Goal: Check status: Check status

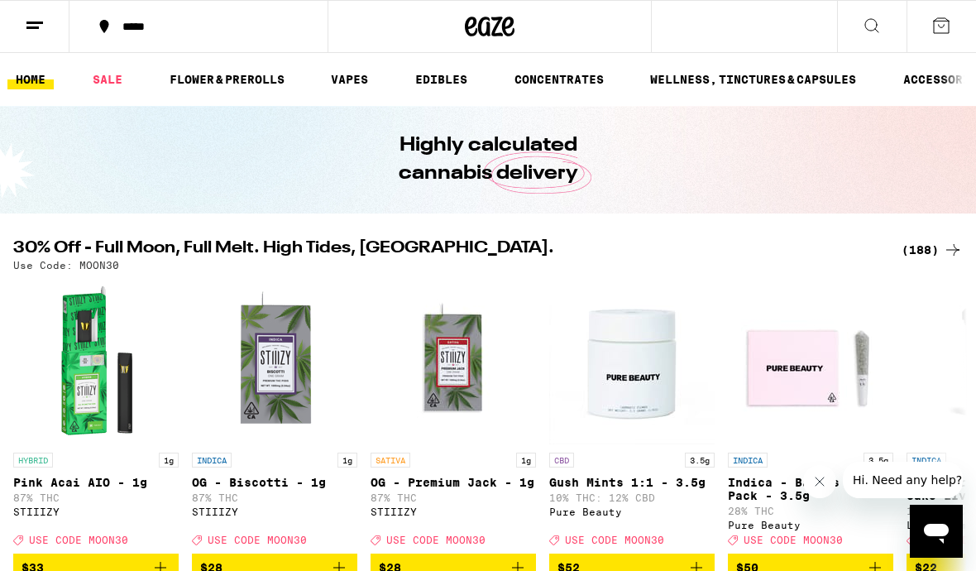
click at [943, 252] on icon at bounding box center [953, 250] width 20 height 20
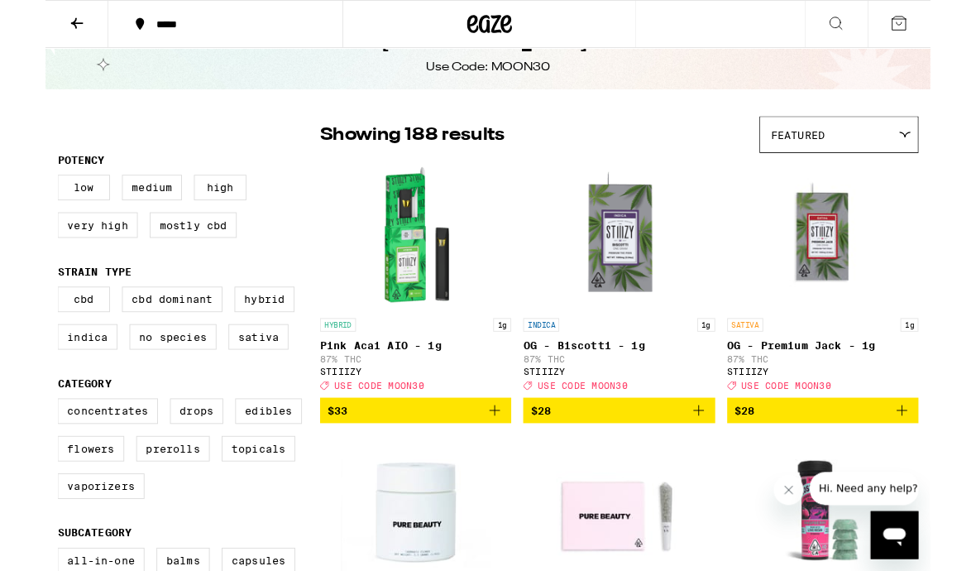
scroll to position [173, 0]
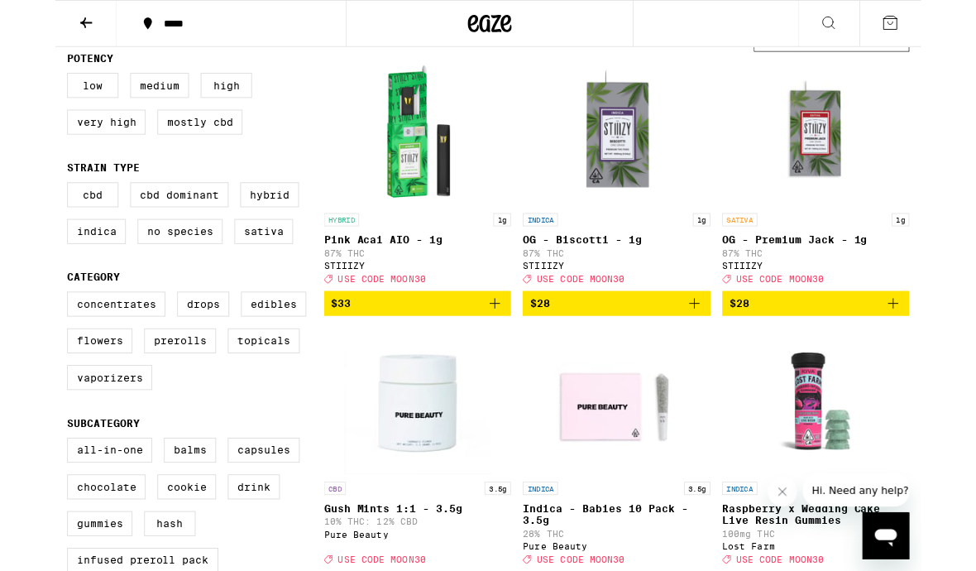
click at [91, 439] on label "Vaporizers" at bounding box center [61, 425] width 96 height 28
click at [17, 332] on input "Vaporizers" at bounding box center [17, 331] width 1 height 1
checkbox input "true"
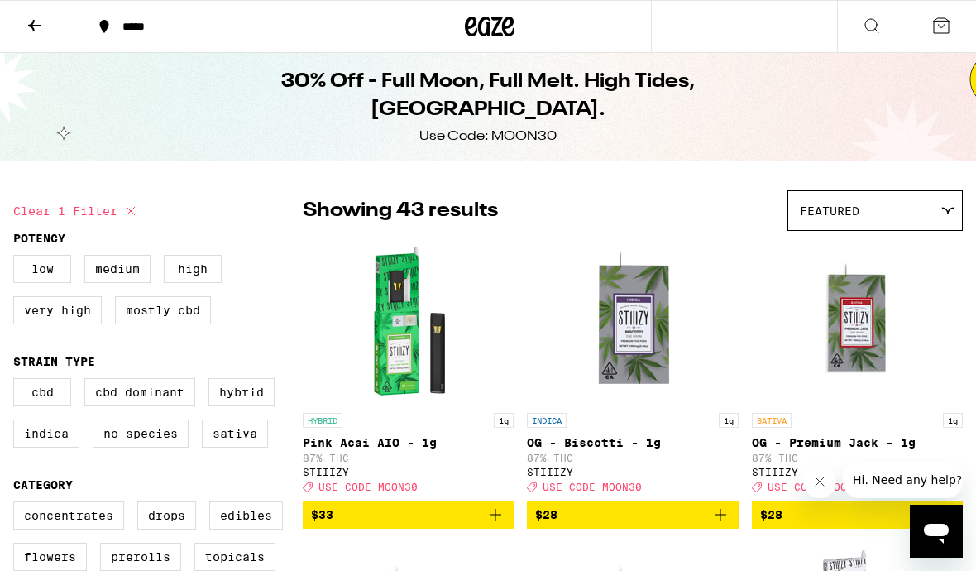
click at [15, 27] on button at bounding box center [34, 27] width 69 height 52
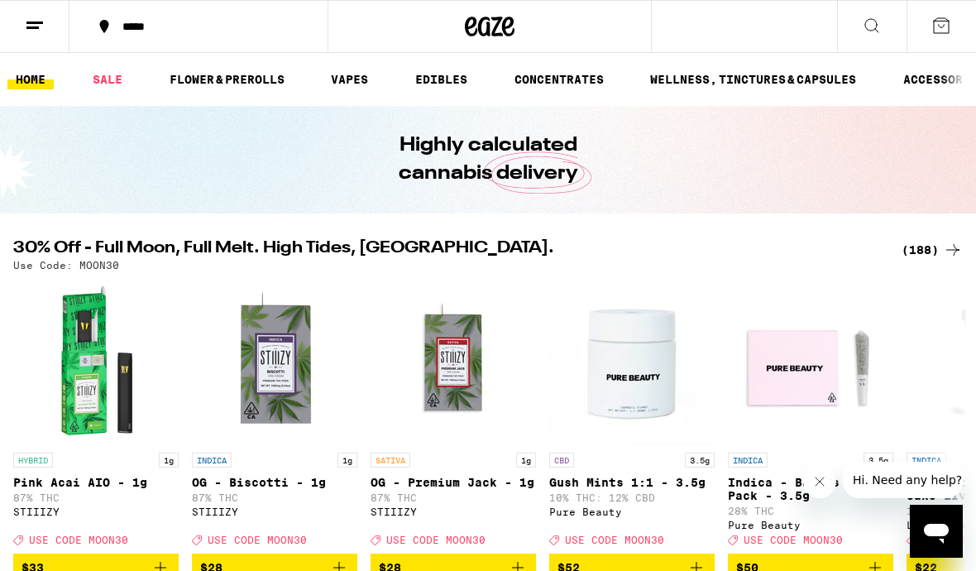
click at [30, 30] on icon at bounding box center [35, 26] width 20 height 20
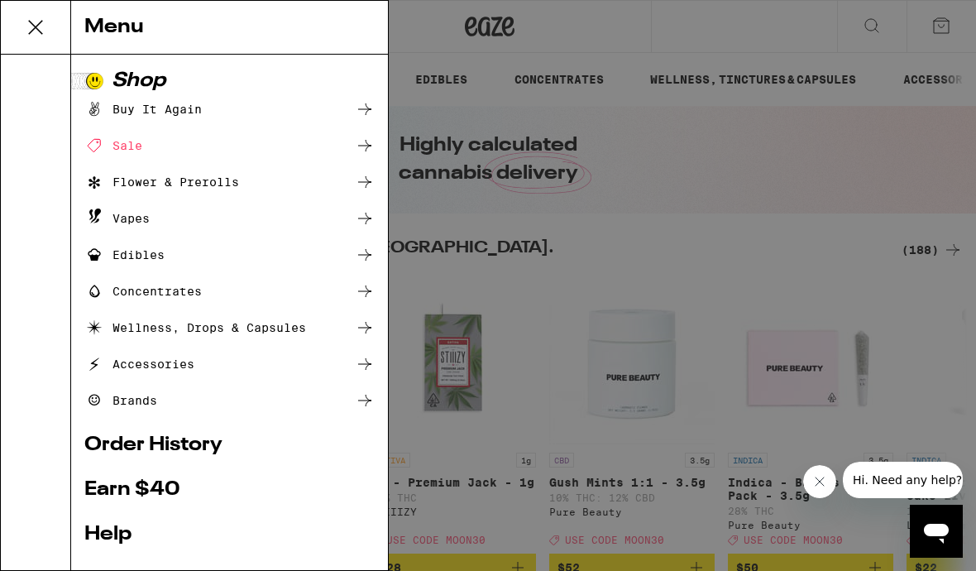
click at [128, 446] on link "Order History" at bounding box center [229, 445] width 290 height 20
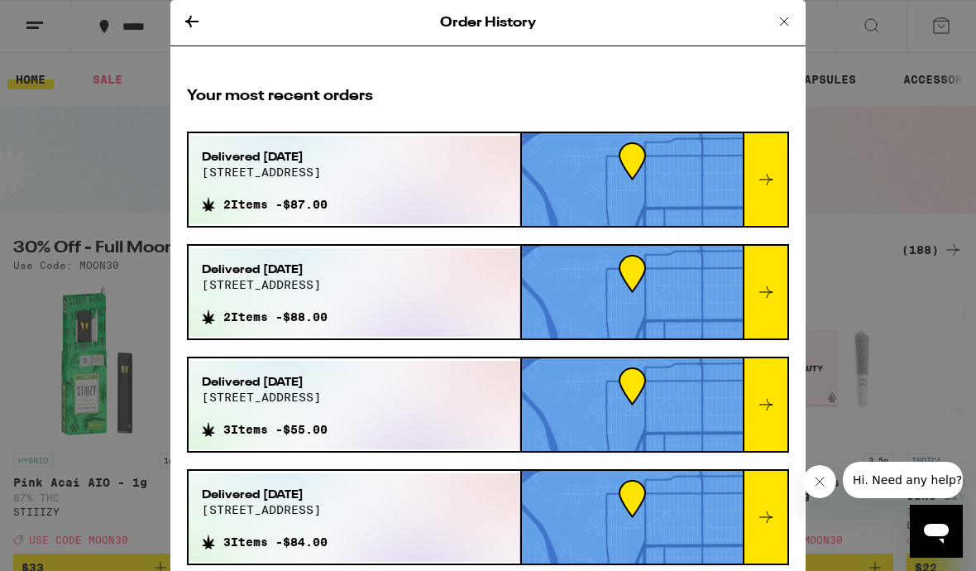
click at [758, 185] on icon at bounding box center [766, 180] width 20 height 20
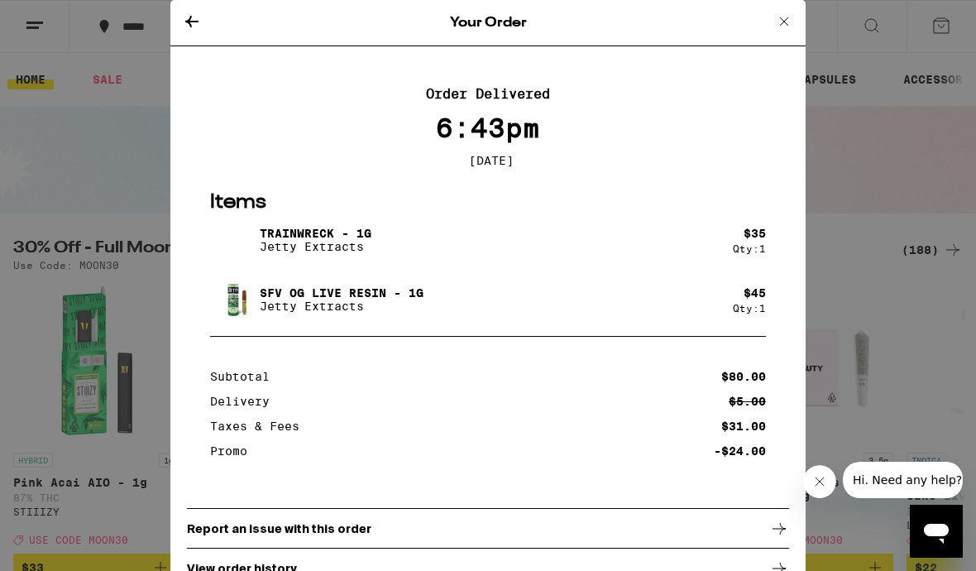
click at [184, 31] on button at bounding box center [192, 23] width 20 height 22
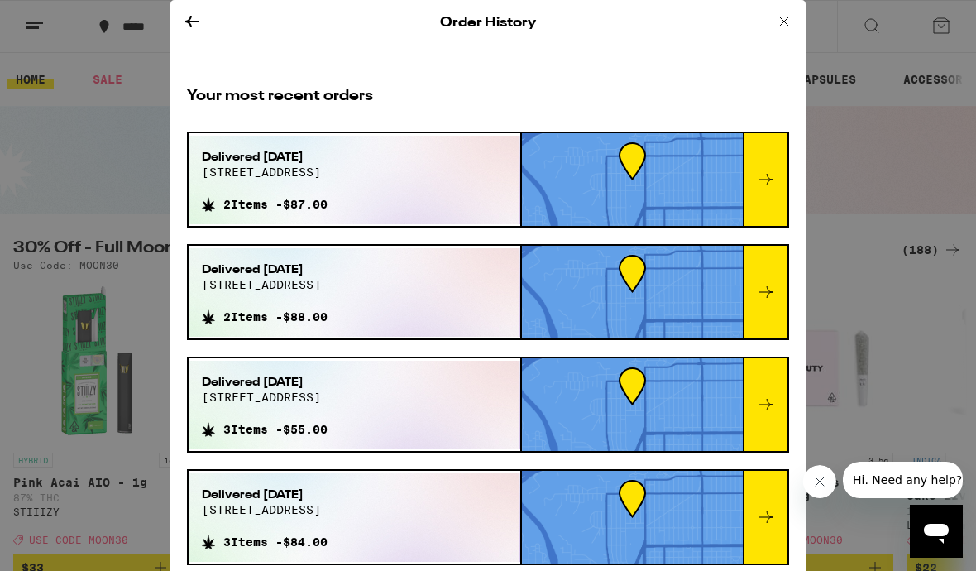
click at [716, 310] on div at bounding box center [632, 292] width 221 height 93
click at [764, 286] on icon at bounding box center [766, 292] width 20 height 20
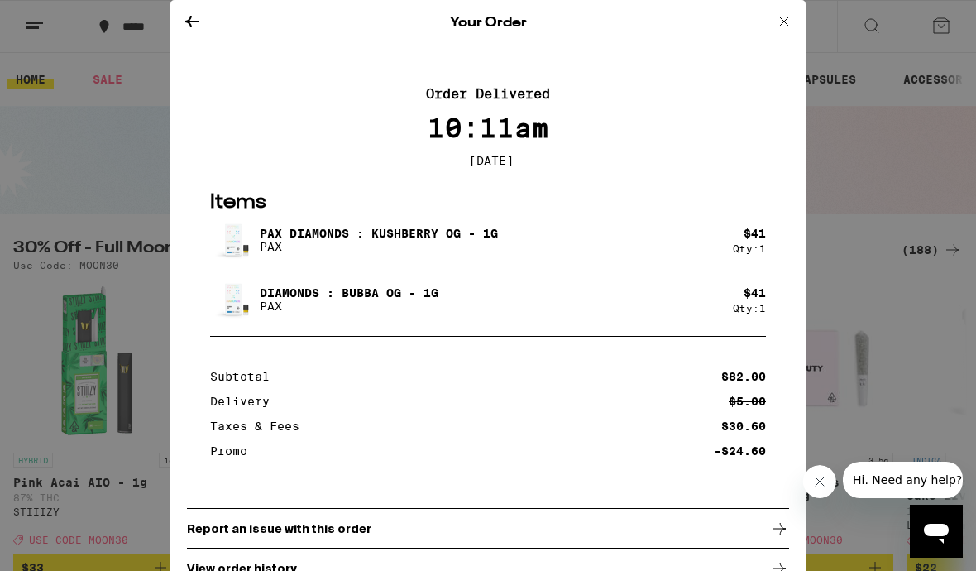
click at [194, 22] on icon at bounding box center [192, 22] width 20 height 20
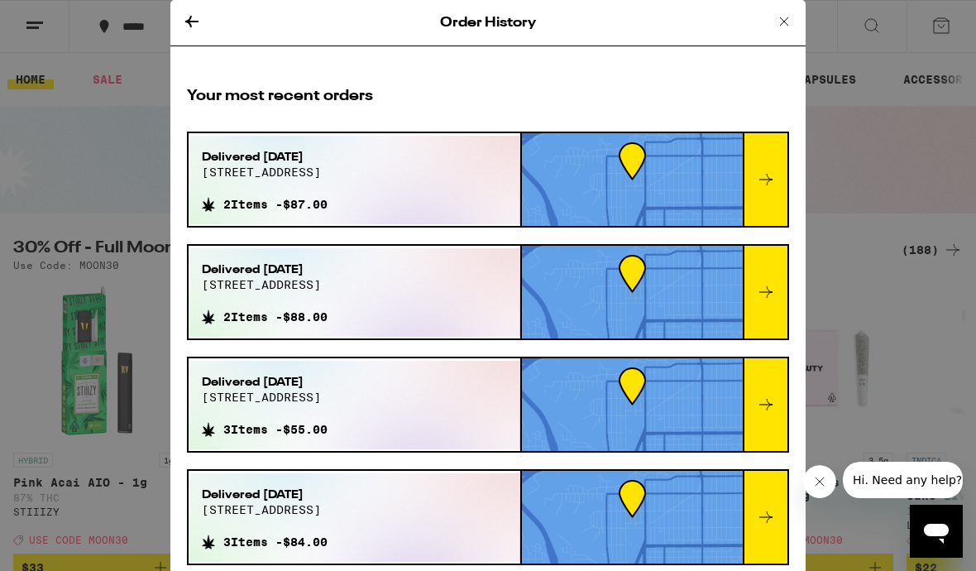
click at [729, 421] on div at bounding box center [632, 404] width 221 height 93
click at [765, 405] on icon at bounding box center [766, 405] width 20 height 20
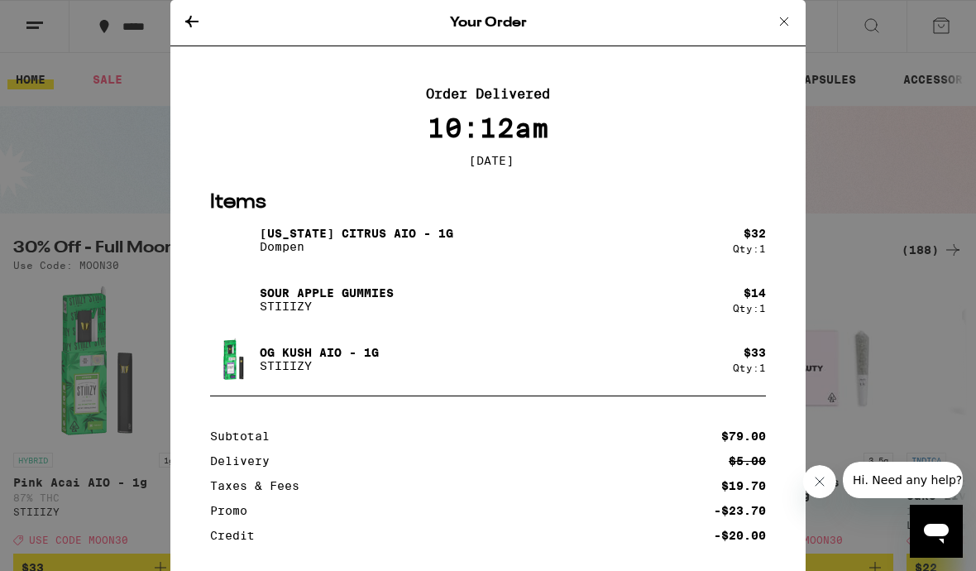
click at [191, 22] on icon at bounding box center [192, 22] width 20 height 20
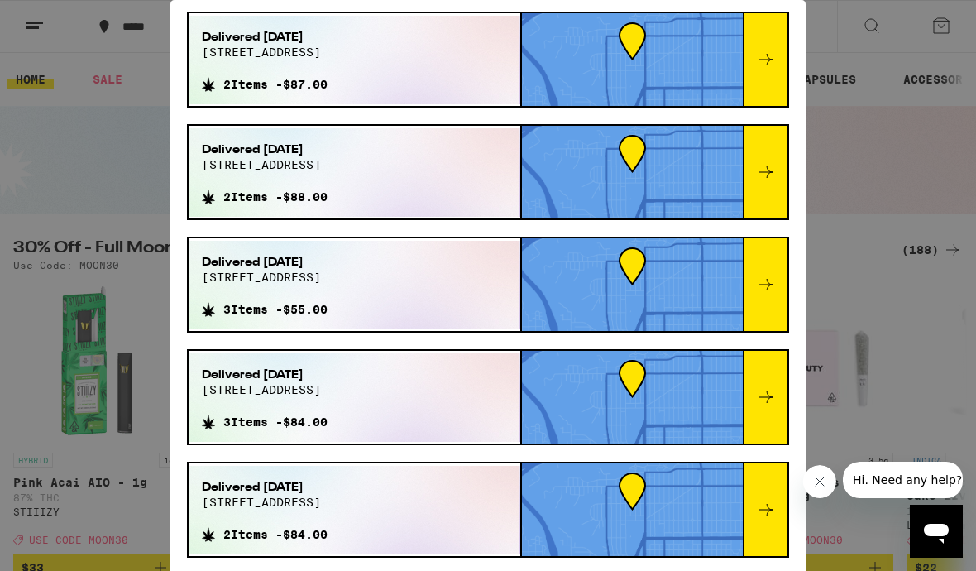
scroll to position [128, 0]
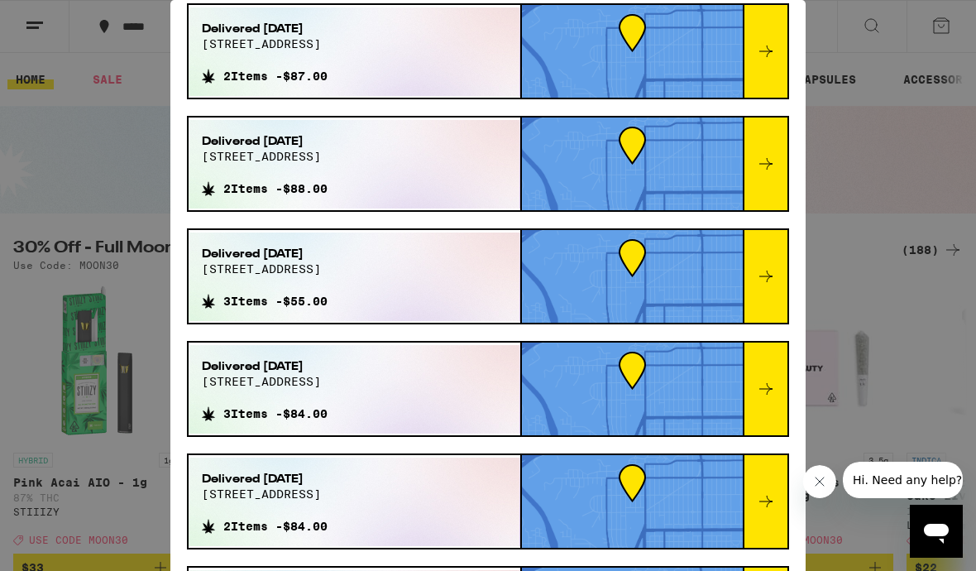
click at [759, 414] on div at bounding box center [765, 389] width 45 height 93
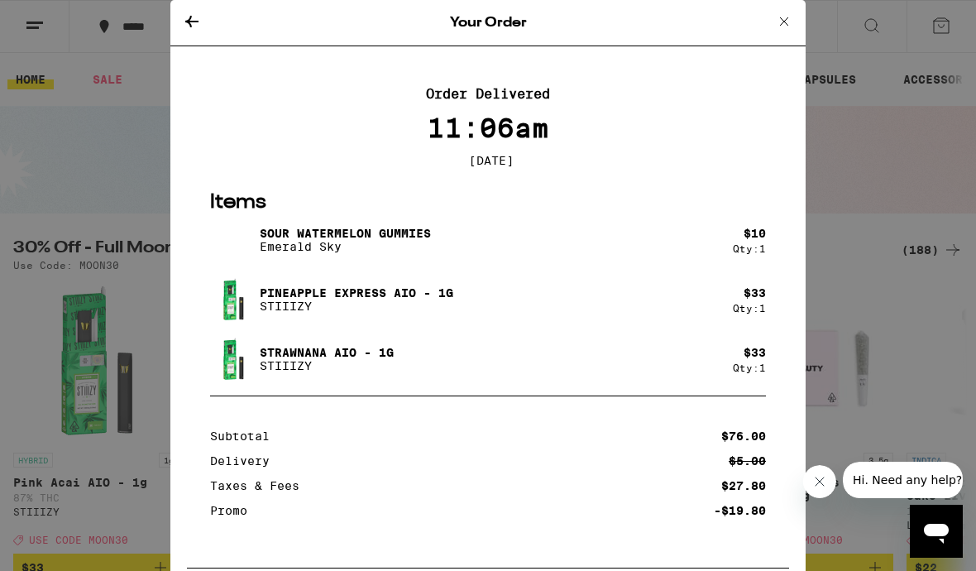
click at [194, 29] on icon at bounding box center [192, 22] width 20 height 20
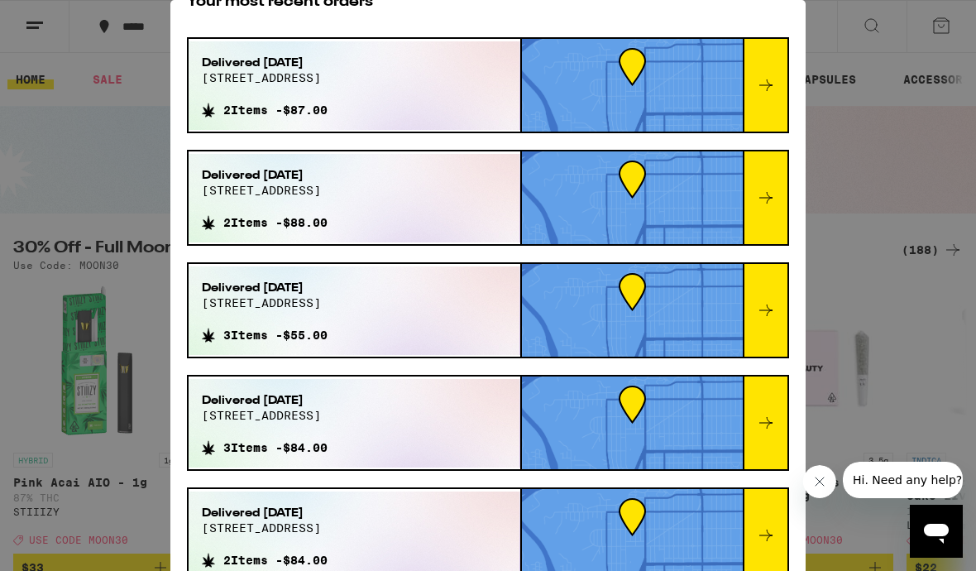
scroll to position [270, 0]
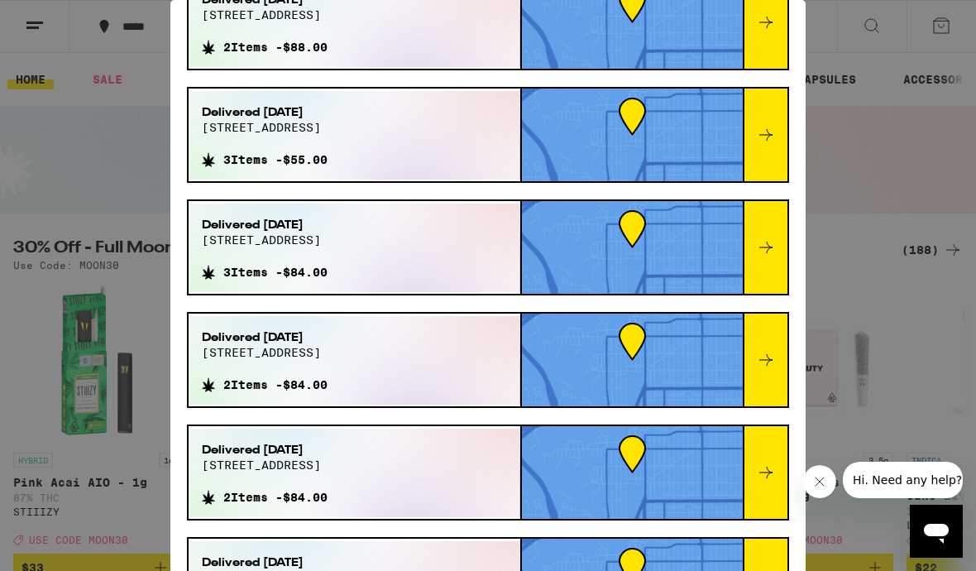
click at [730, 390] on div at bounding box center [632, 360] width 221 height 93
click at [774, 355] on icon at bounding box center [766, 360] width 20 height 20
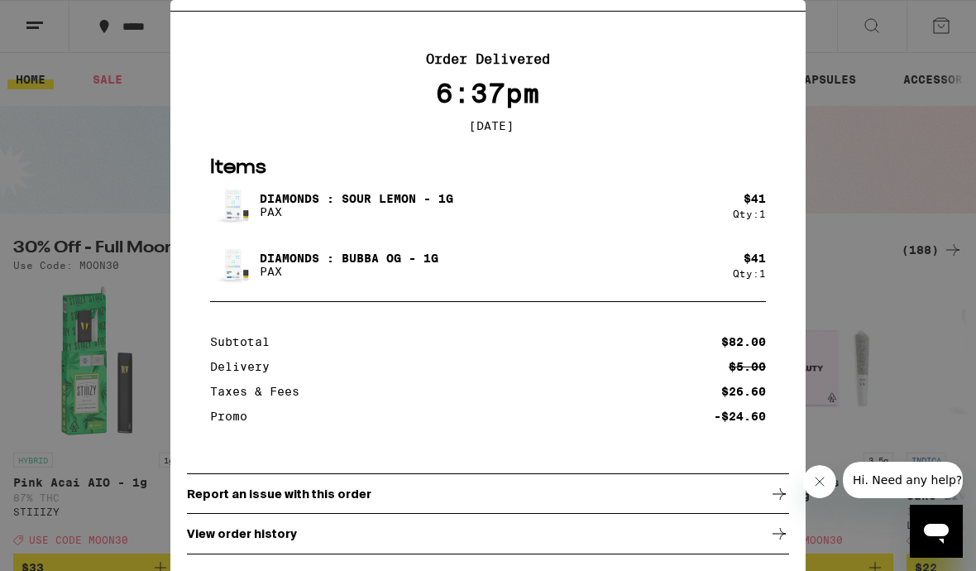
click at [852, 100] on div "Your Order Order Delivered 6:37pm [DATE] Items Diamonds : Sour Lemon - 1g PAX $…" at bounding box center [488, 285] width 976 height 571
click at [102, 26] on div "Your Order Order Delivered 6:37pm [DATE] Items Diamonds : Sour Lemon - 1g PAX $…" at bounding box center [488, 285] width 976 height 571
